Goal: Task Accomplishment & Management: Use online tool/utility

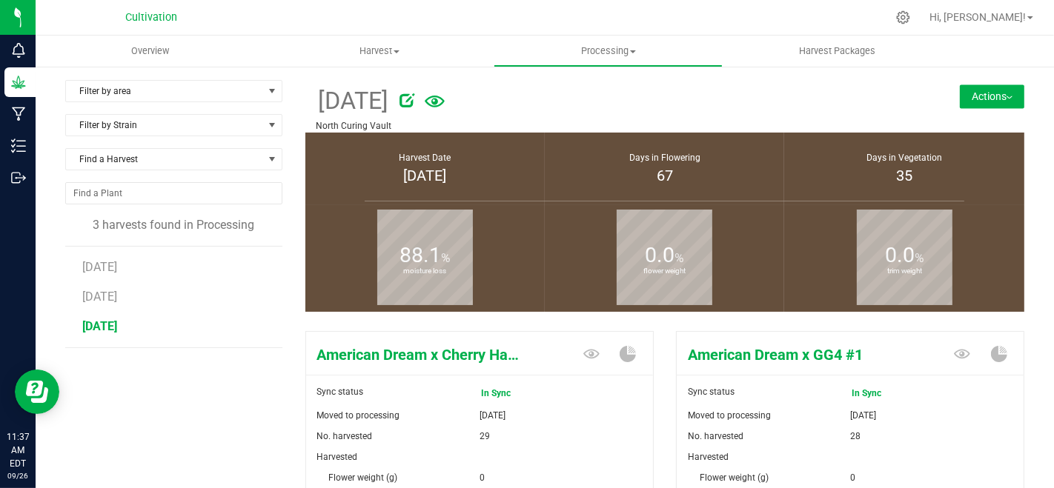
click at [1000, 97] on button "Actions" at bounding box center [992, 96] width 64 height 24
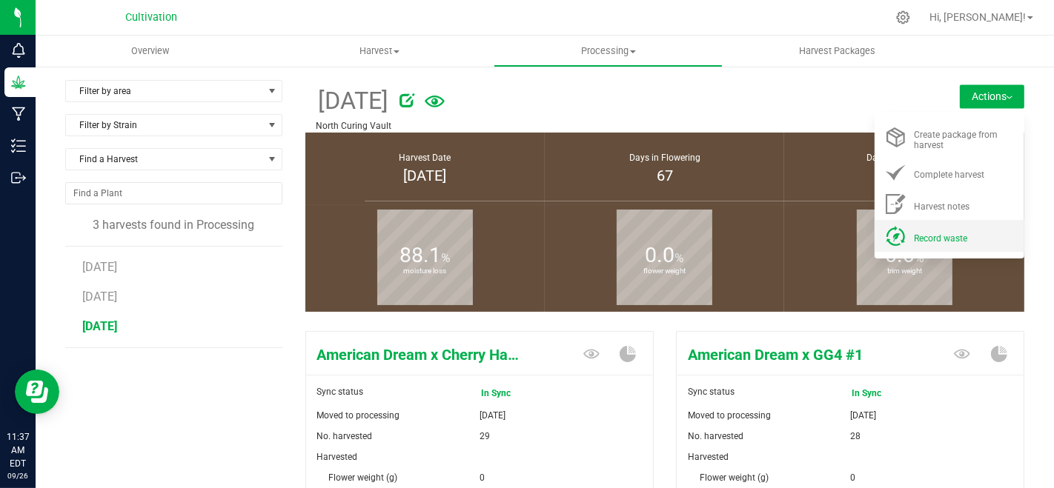
click at [943, 245] on li "Record waste" at bounding box center [950, 236] width 150 height 32
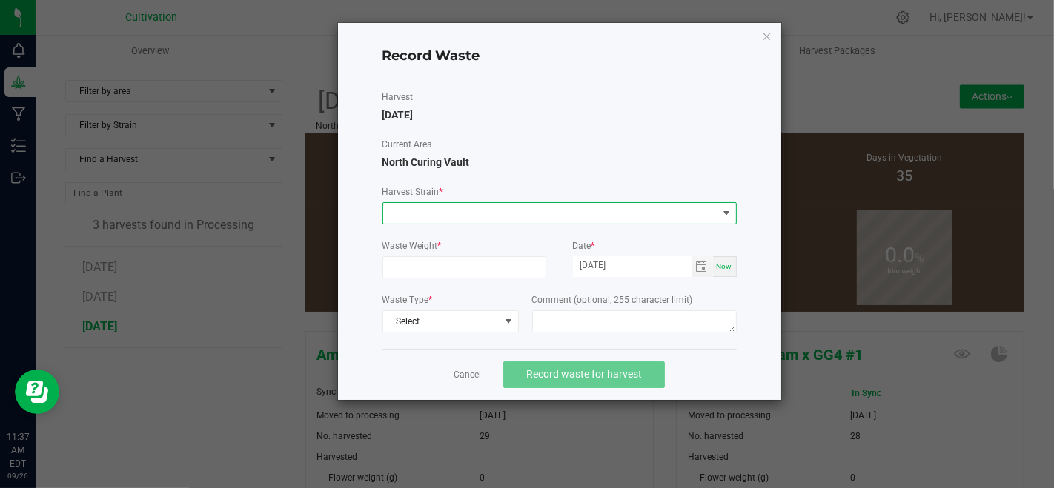
click at [631, 204] on span at bounding box center [550, 213] width 334 height 21
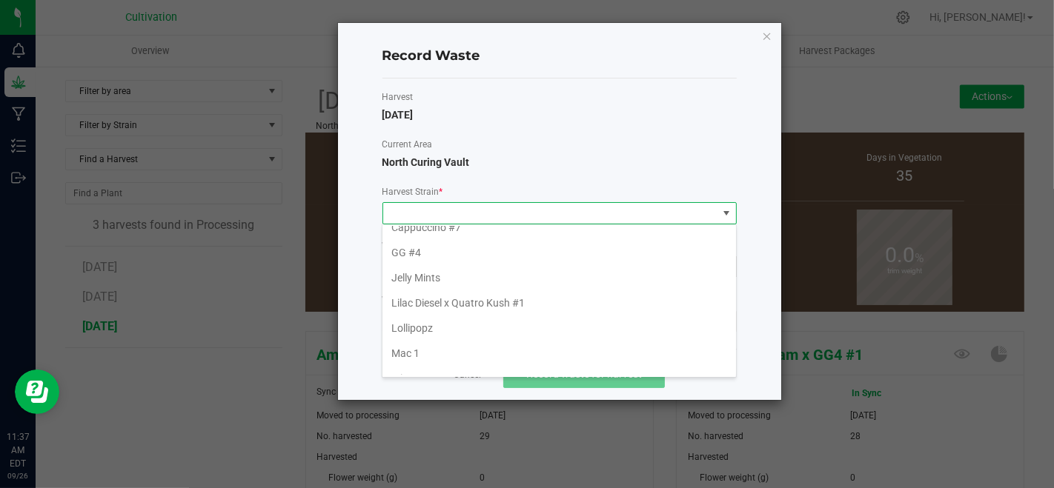
scroll to position [329, 0]
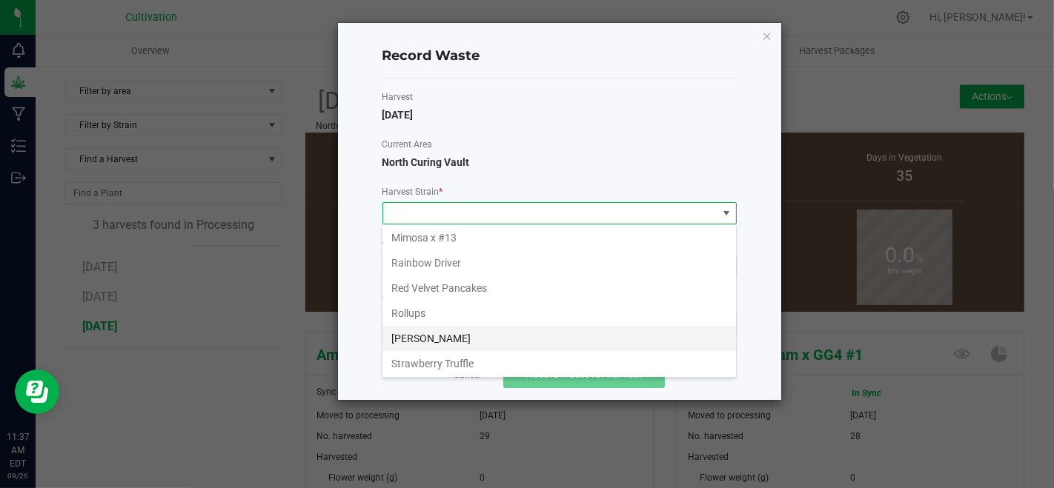
click at [421, 326] on li "[PERSON_NAME]" at bounding box center [559, 338] width 354 height 25
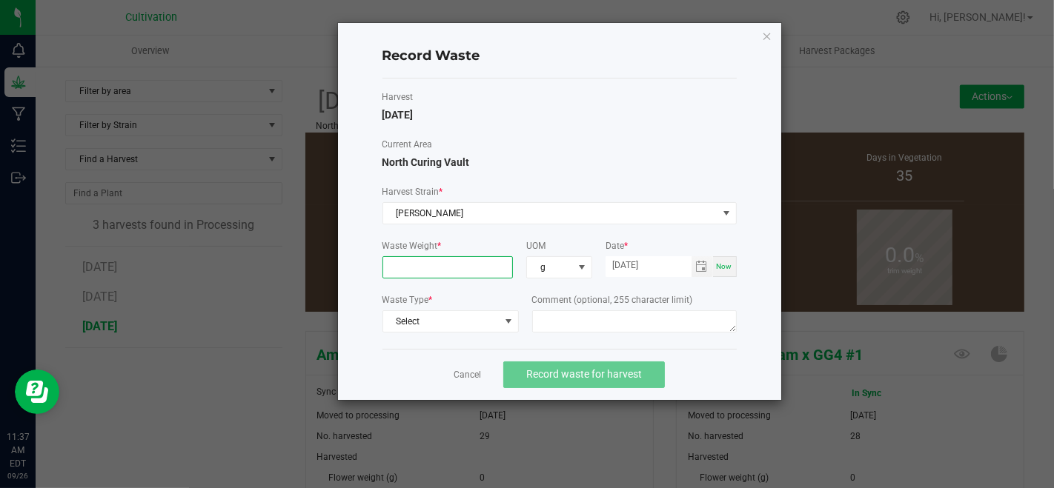
click at [428, 265] on input at bounding box center [448, 267] width 130 height 21
type input "6034.0000 g"
click at [479, 315] on span "Select" at bounding box center [441, 321] width 116 height 21
click at [480, 342] on li "Plant Material" at bounding box center [449, 344] width 135 height 21
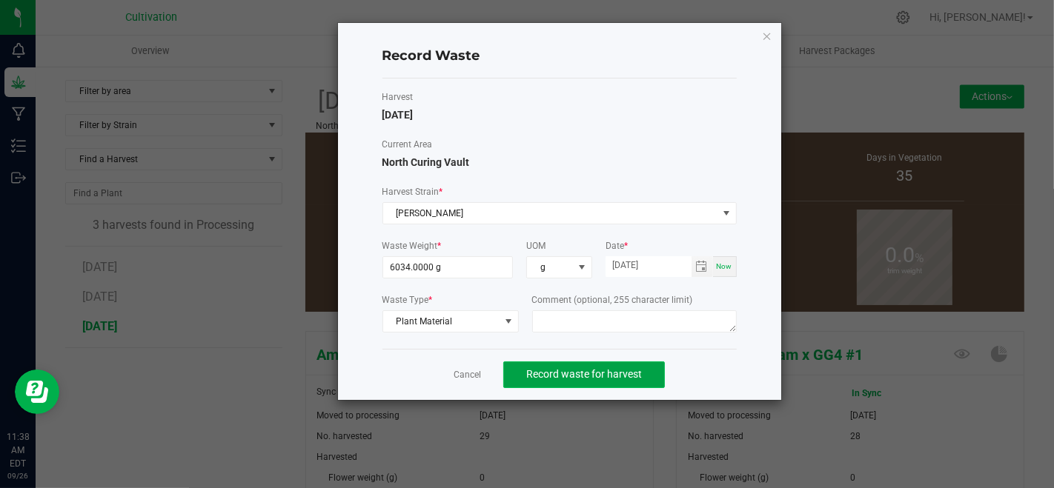
click at [534, 371] on span "Record waste for harvest" at bounding box center [584, 374] width 116 height 12
